Goal: Check status: Check status

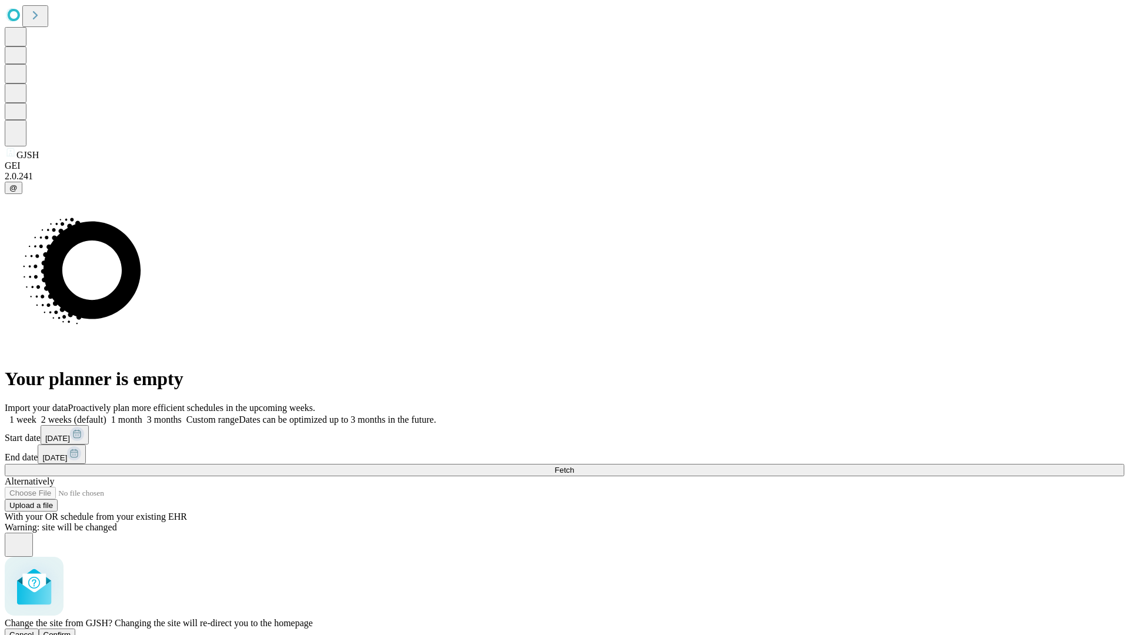
click at [71, 630] on span "Confirm" at bounding box center [58, 634] width 28 height 9
click at [36, 415] on label "1 week" at bounding box center [21, 420] width 32 height 10
click at [574, 466] on span "Fetch" at bounding box center [564, 470] width 19 height 9
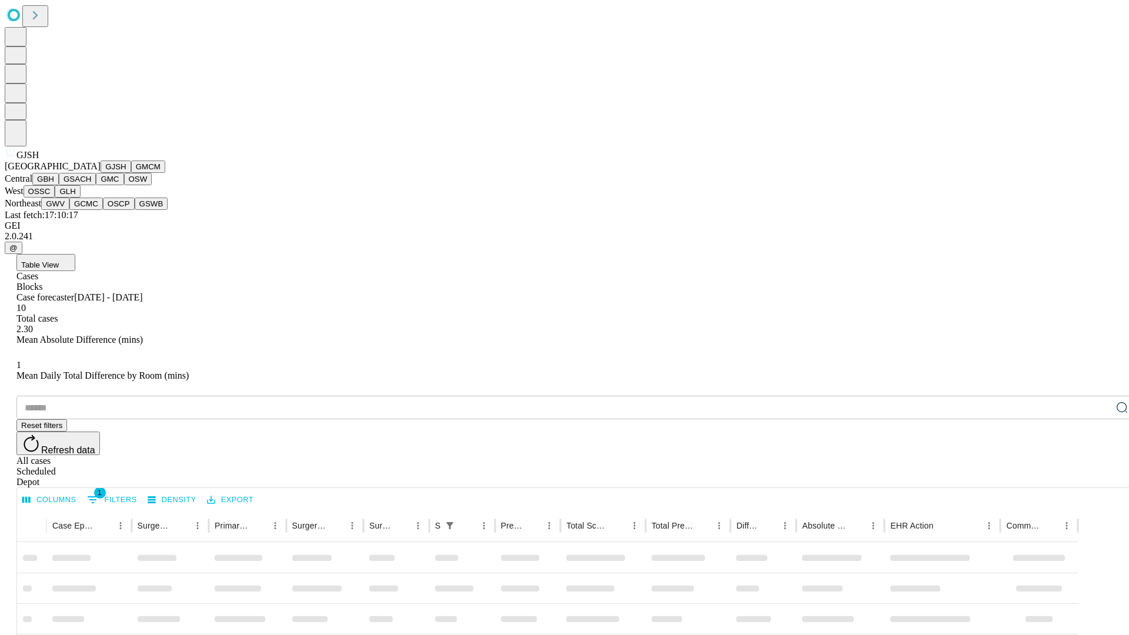
click at [131, 173] on button "GMCM" at bounding box center [148, 167] width 34 height 12
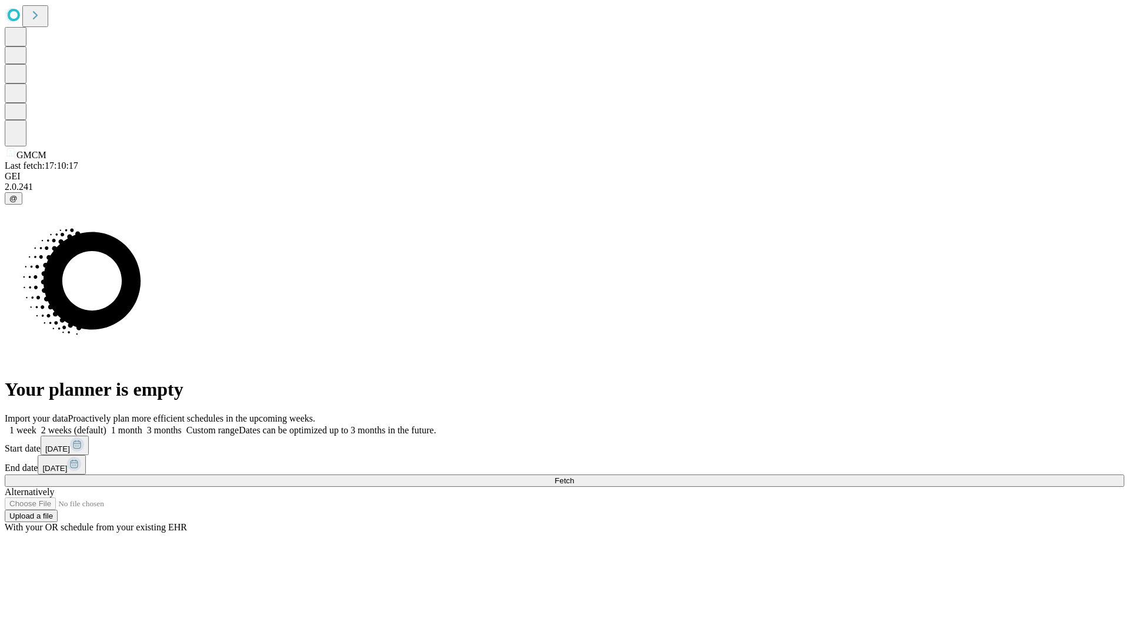
click at [36, 425] on label "1 week" at bounding box center [21, 430] width 32 height 10
click at [574, 476] on span "Fetch" at bounding box center [564, 480] width 19 height 9
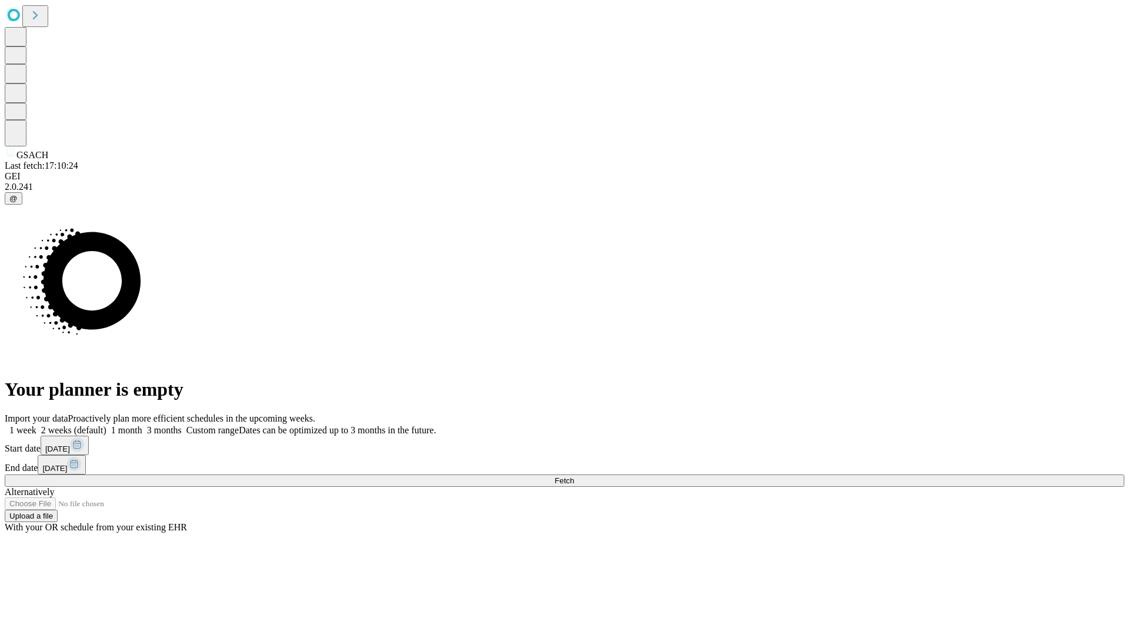
click at [36, 425] on label "1 week" at bounding box center [21, 430] width 32 height 10
click at [574, 476] on span "Fetch" at bounding box center [564, 480] width 19 height 9
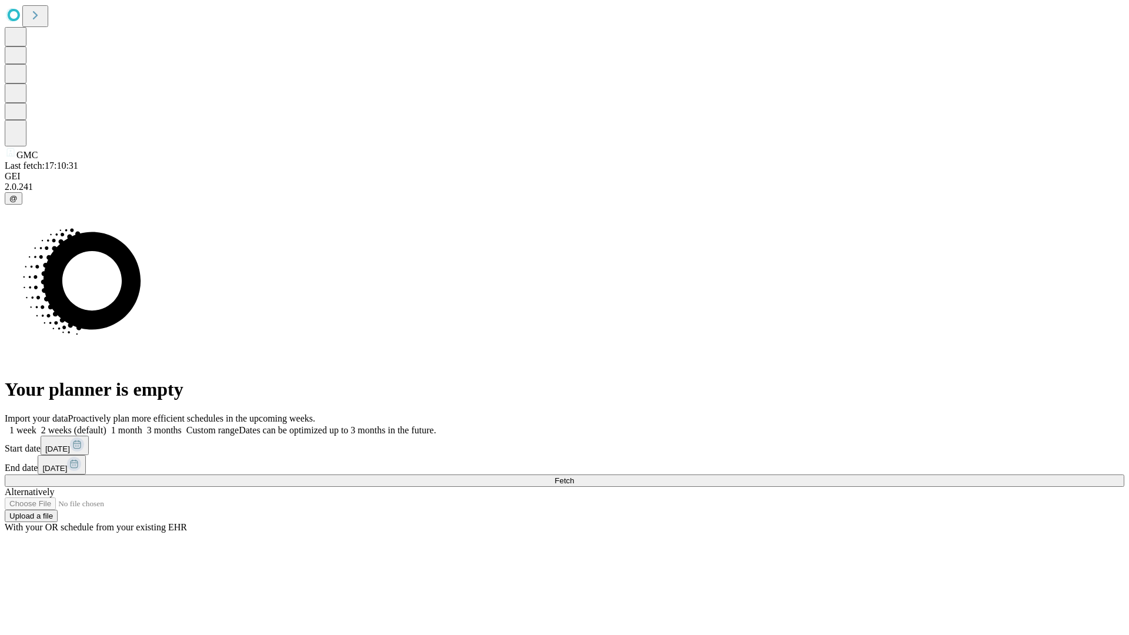
click at [36, 425] on label "1 week" at bounding box center [21, 430] width 32 height 10
click at [574, 476] on span "Fetch" at bounding box center [564, 480] width 19 height 9
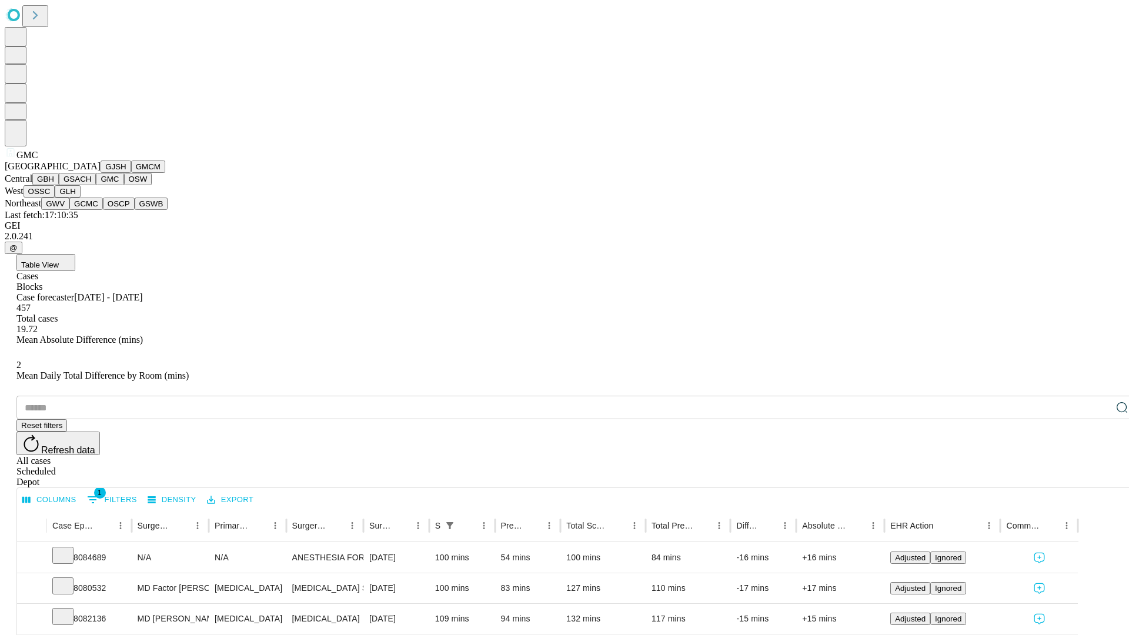
click at [124, 185] on button "OSW" at bounding box center [138, 179] width 28 height 12
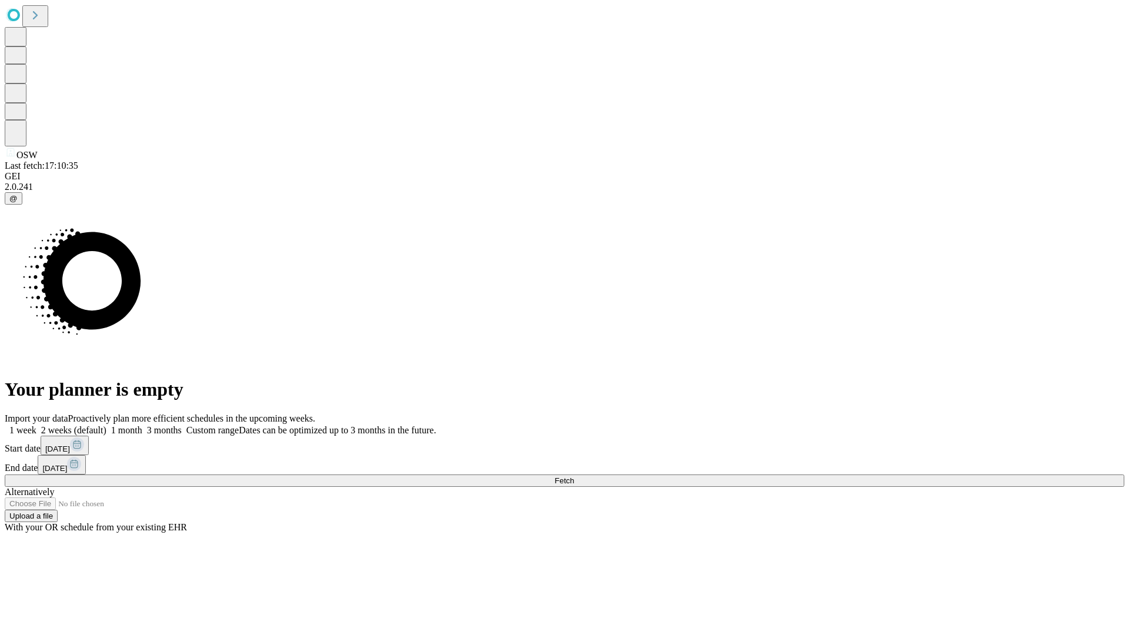
click at [36, 425] on label "1 week" at bounding box center [21, 430] width 32 height 10
click at [574, 476] on span "Fetch" at bounding box center [564, 480] width 19 height 9
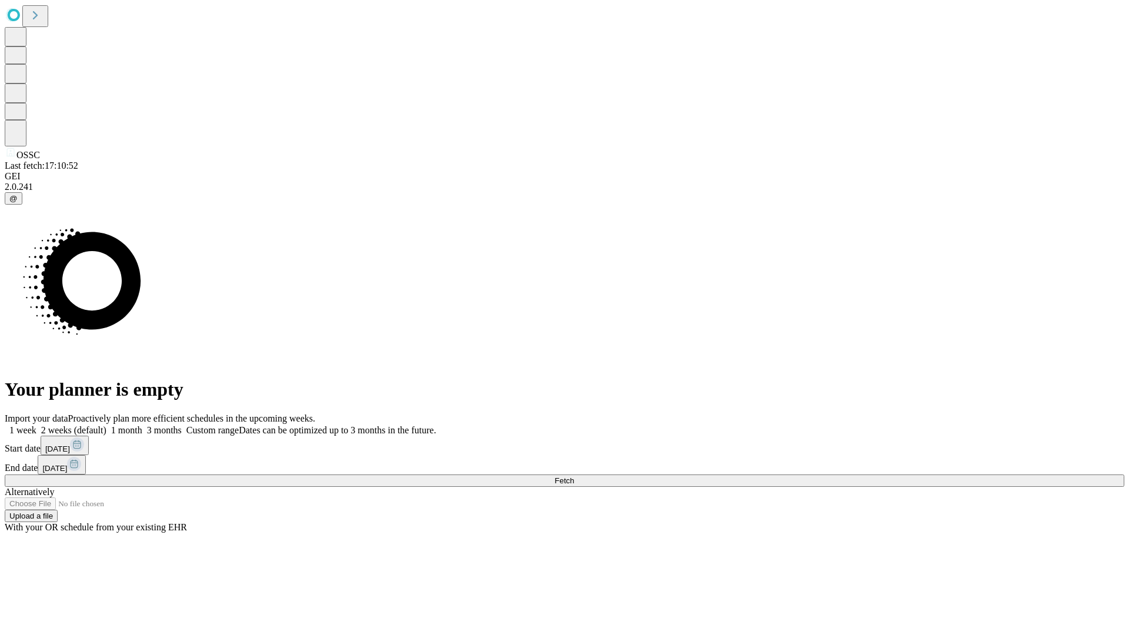
click at [36, 425] on label "1 week" at bounding box center [21, 430] width 32 height 10
click at [574, 476] on span "Fetch" at bounding box center [564, 480] width 19 height 9
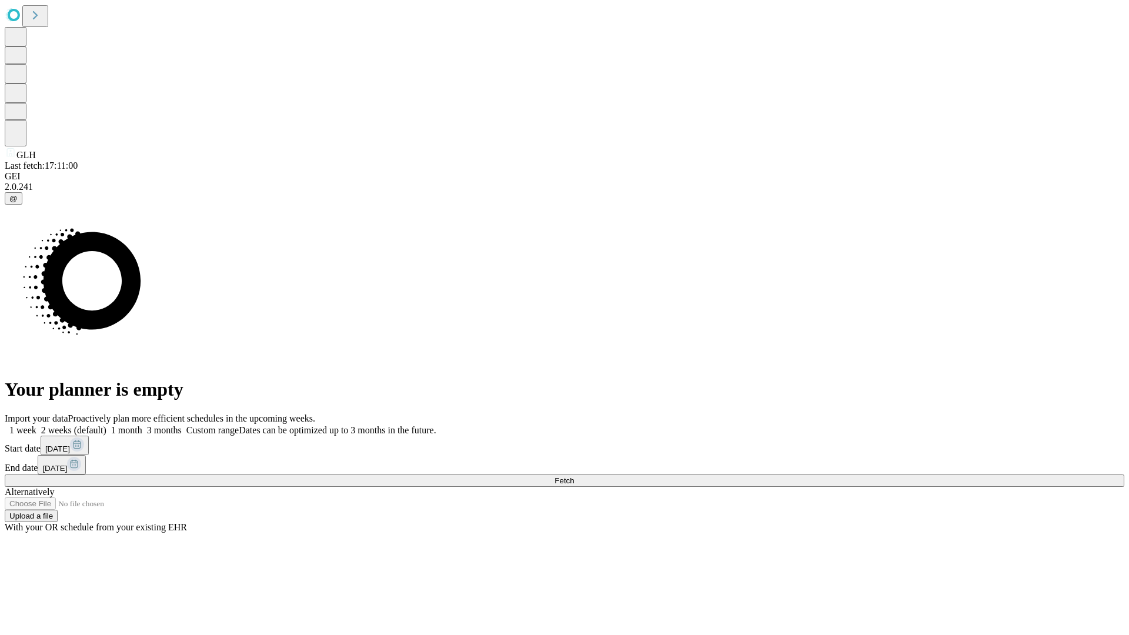
click at [36, 425] on label "1 week" at bounding box center [21, 430] width 32 height 10
click at [574, 476] on span "Fetch" at bounding box center [564, 480] width 19 height 9
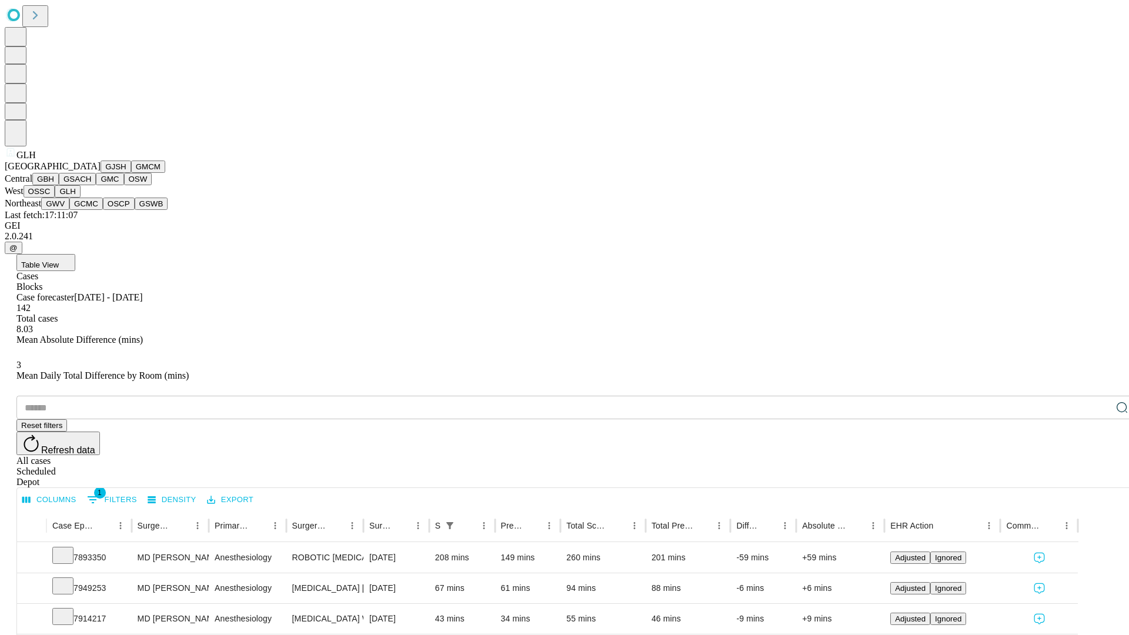
click at [69, 210] on button "GWV" at bounding box center [55, 204] width 28 height 12
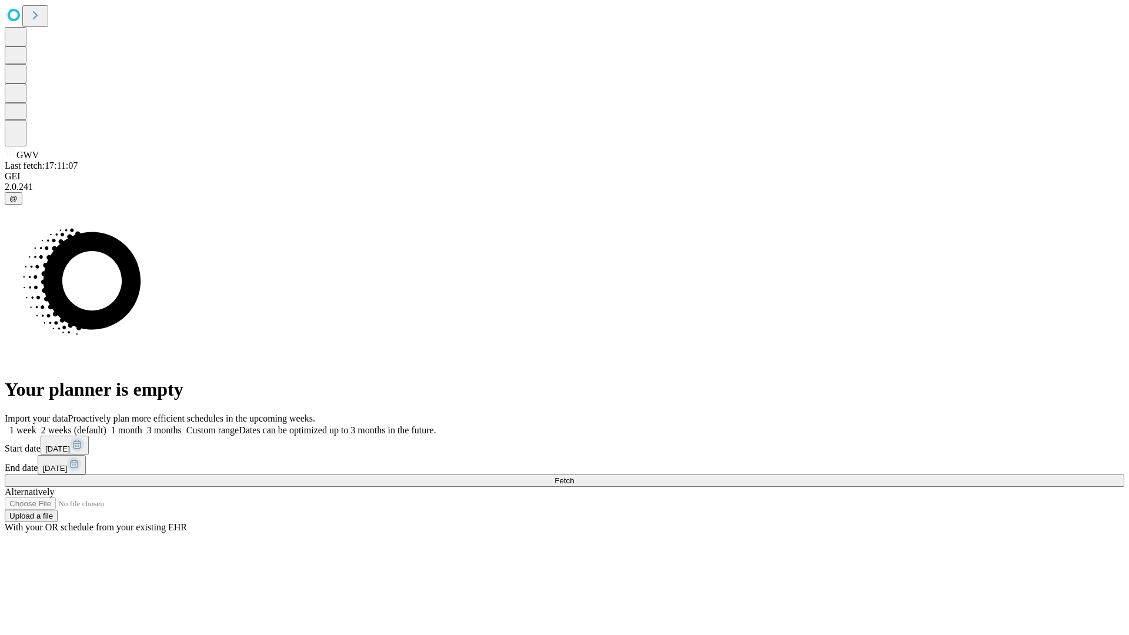
click at [36, 425] on label "1 week" at bounding box center [21, 430] width 32 height 10
click at [574, 476] on span "Fetch" at bounding box center [564, 480] width 19 height 9
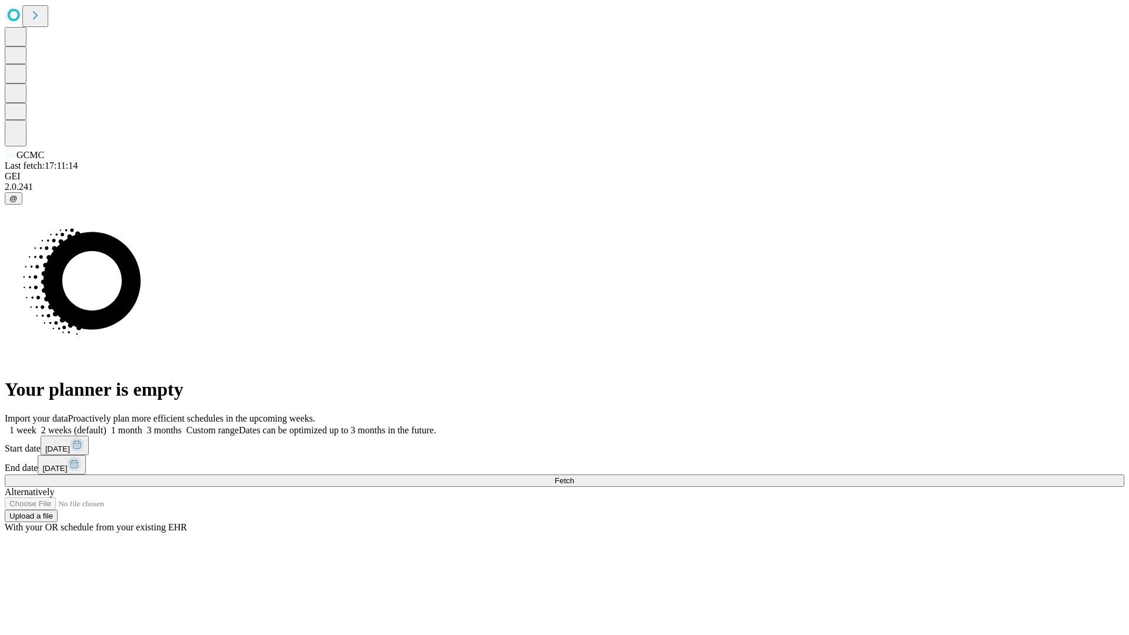
click at [36, 425] on label "1 week" at bounding box center [21, 430] width 32 height 10
click at [574, 476] on span "Fetch" at bounding box center [564, 480] width 19 height 9
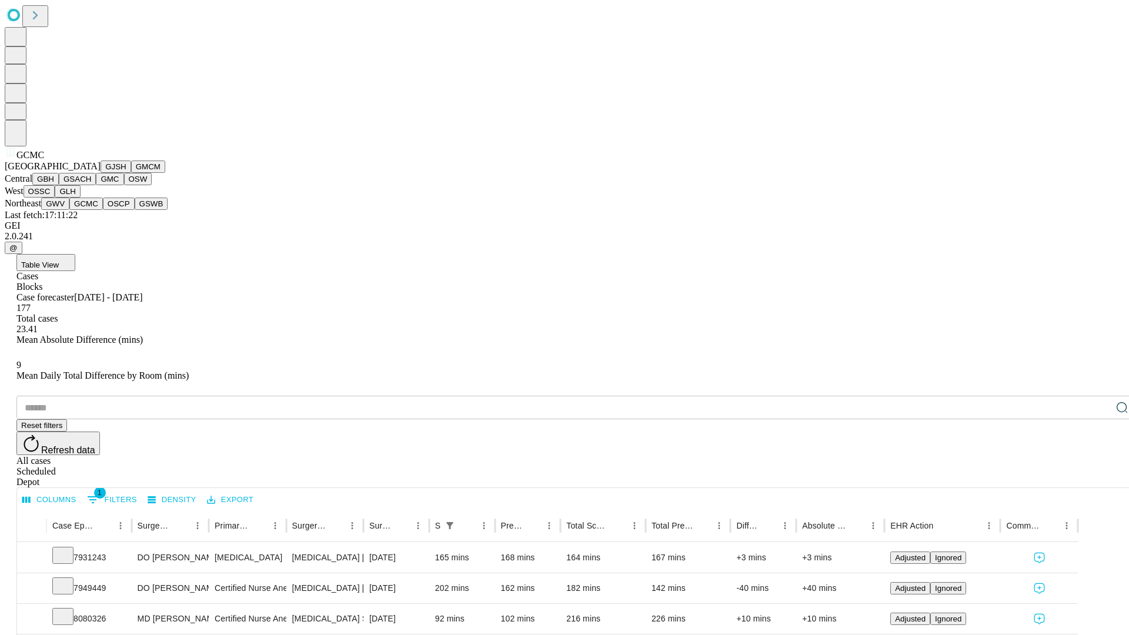
click at [103, 210] on button "OSCP" at bounding box center [119, 204] width 32 height 12
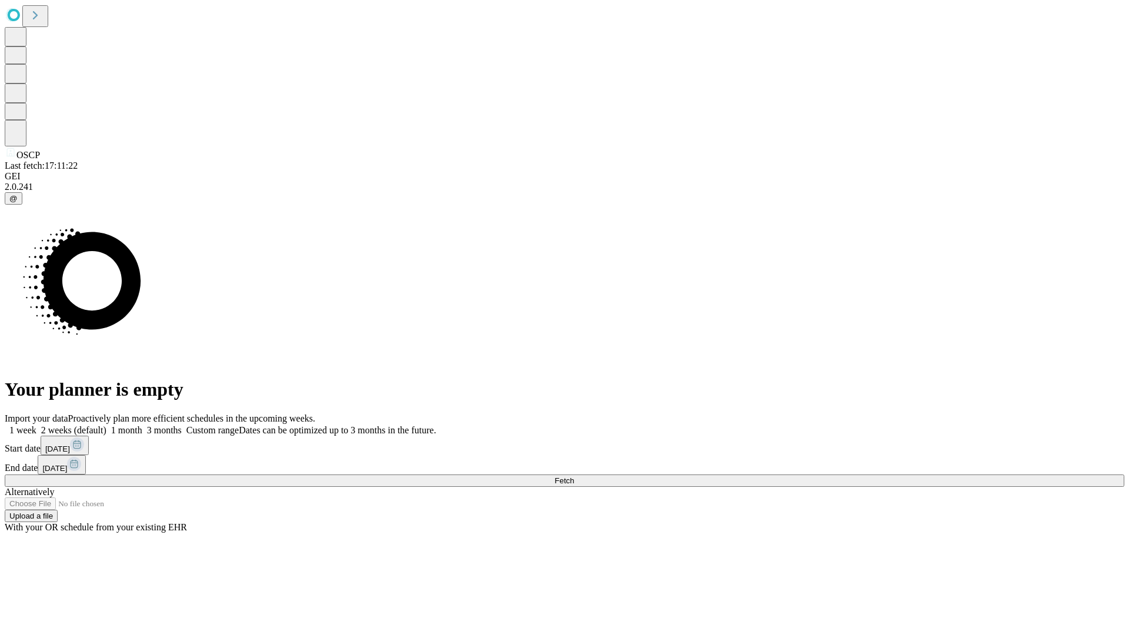
click at [36, 425] on label "1 week" at bounding box center [21, 430] width 32 height 10
click at [574, 476] on span "Fetch" at bounding box center [564, 480] width 19 height 9
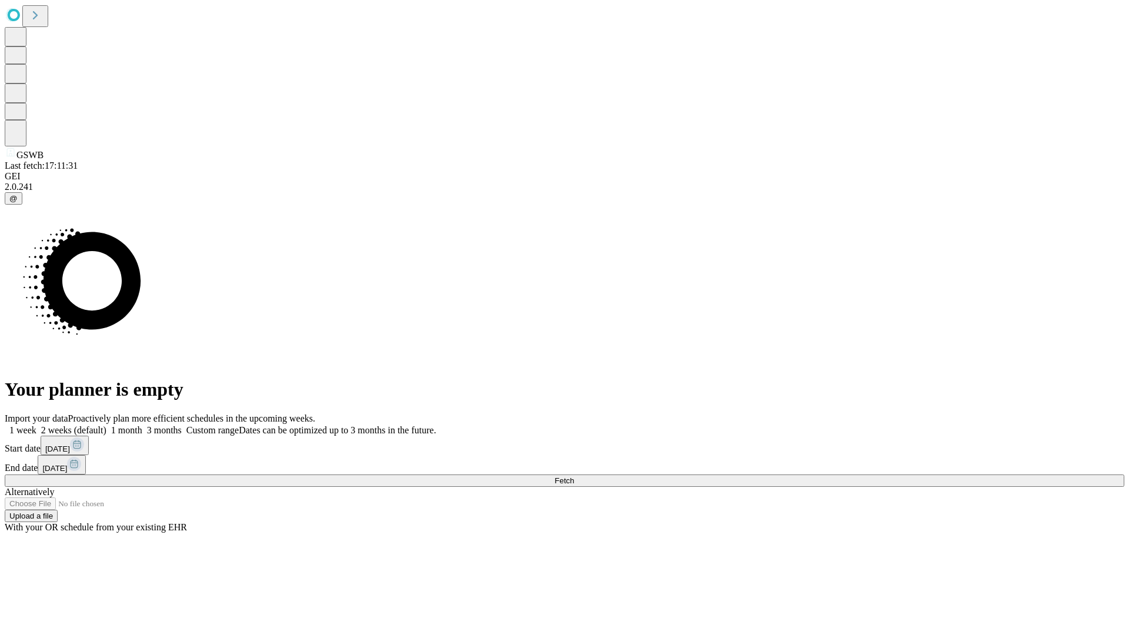
click at [574, 476] on span "Fetch" at bounding box center [564, 480] width 19 height 9
